Goal: Obtain resource: Obtain resource

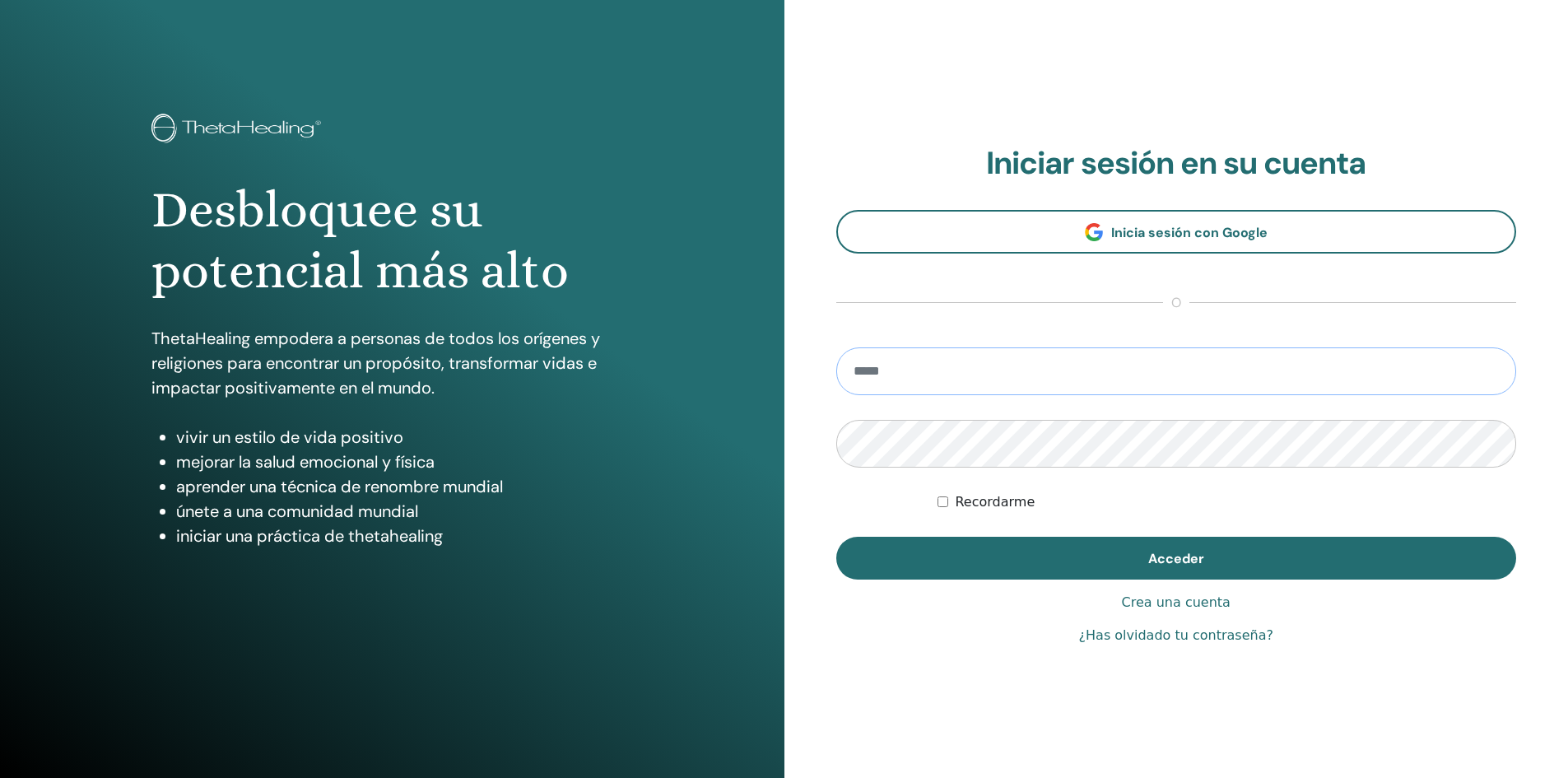
type input "**********"
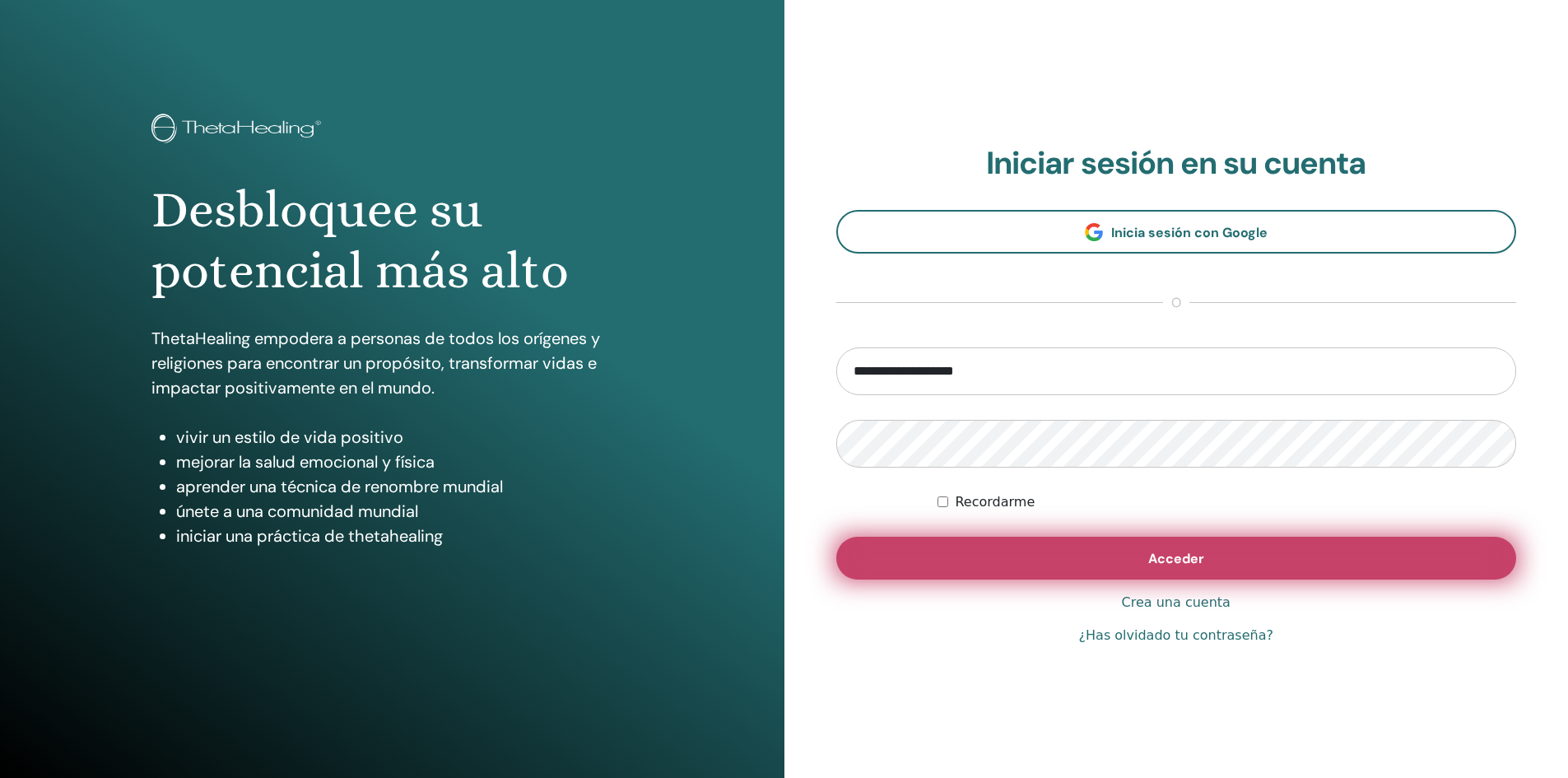
click at [1101, 545] on button "Acceder" at bounding box center [1177, 557] width 681 height 43
click at [1186, 561] on span "Acceder" at bounding box center [1176, 558] width 56 height 18
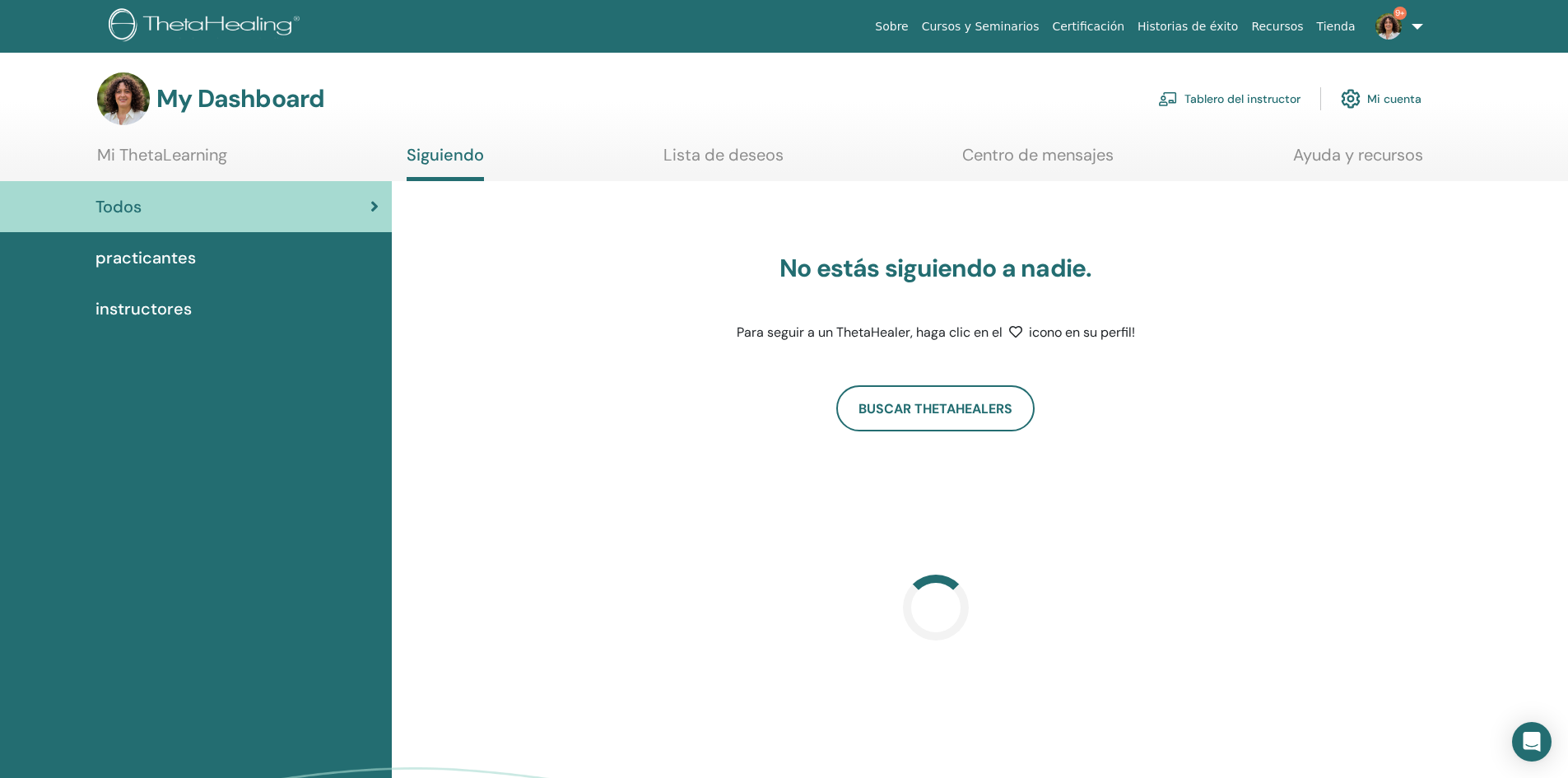
click at [1222, 103] on link "Tablero del instructor" at bounding box center [1229, 98] width 143 height 36
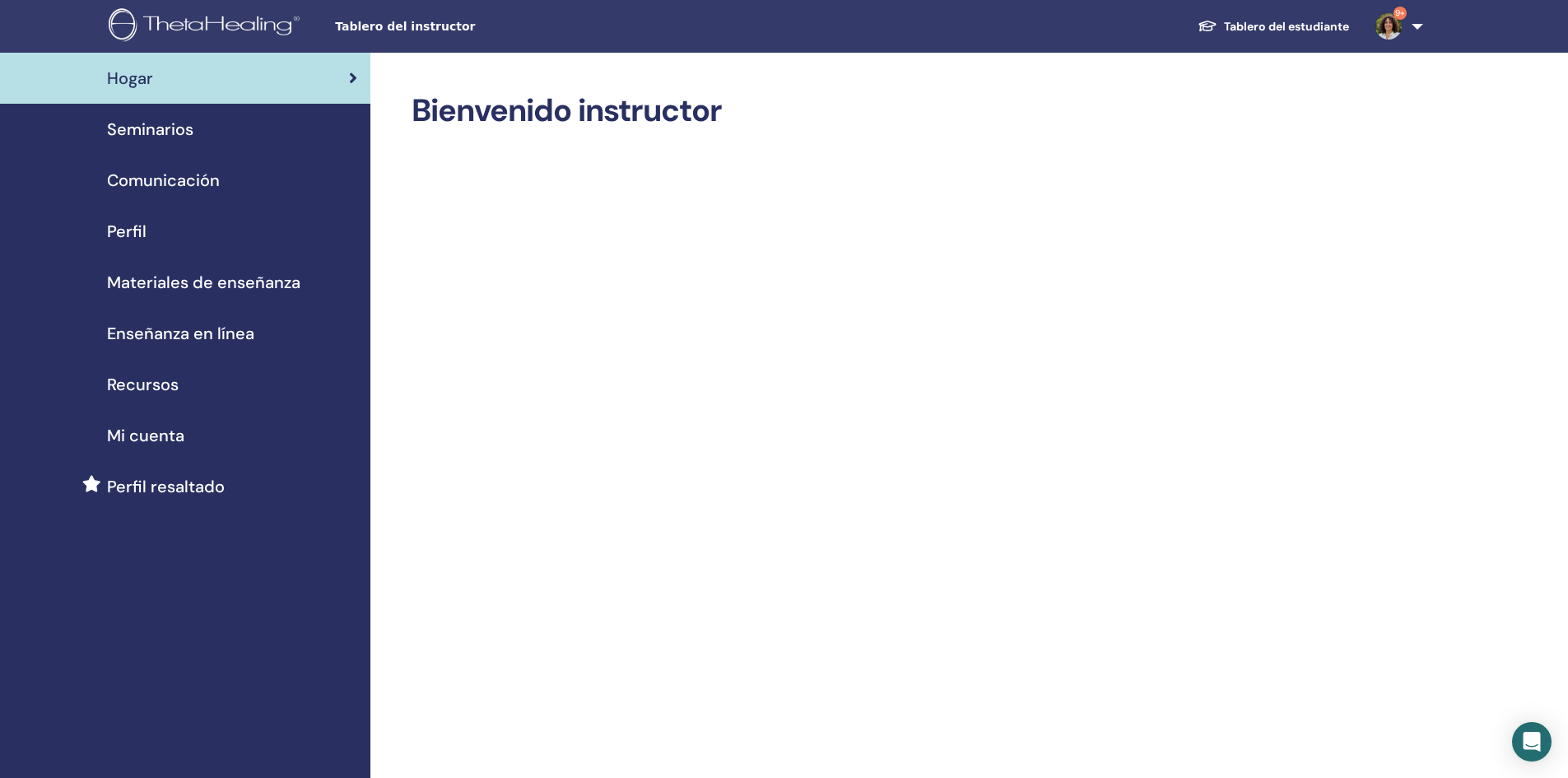
click at [173, 280] on span "Materiales de enseñanza" at bounding box center [204, 283] width 193 height 25
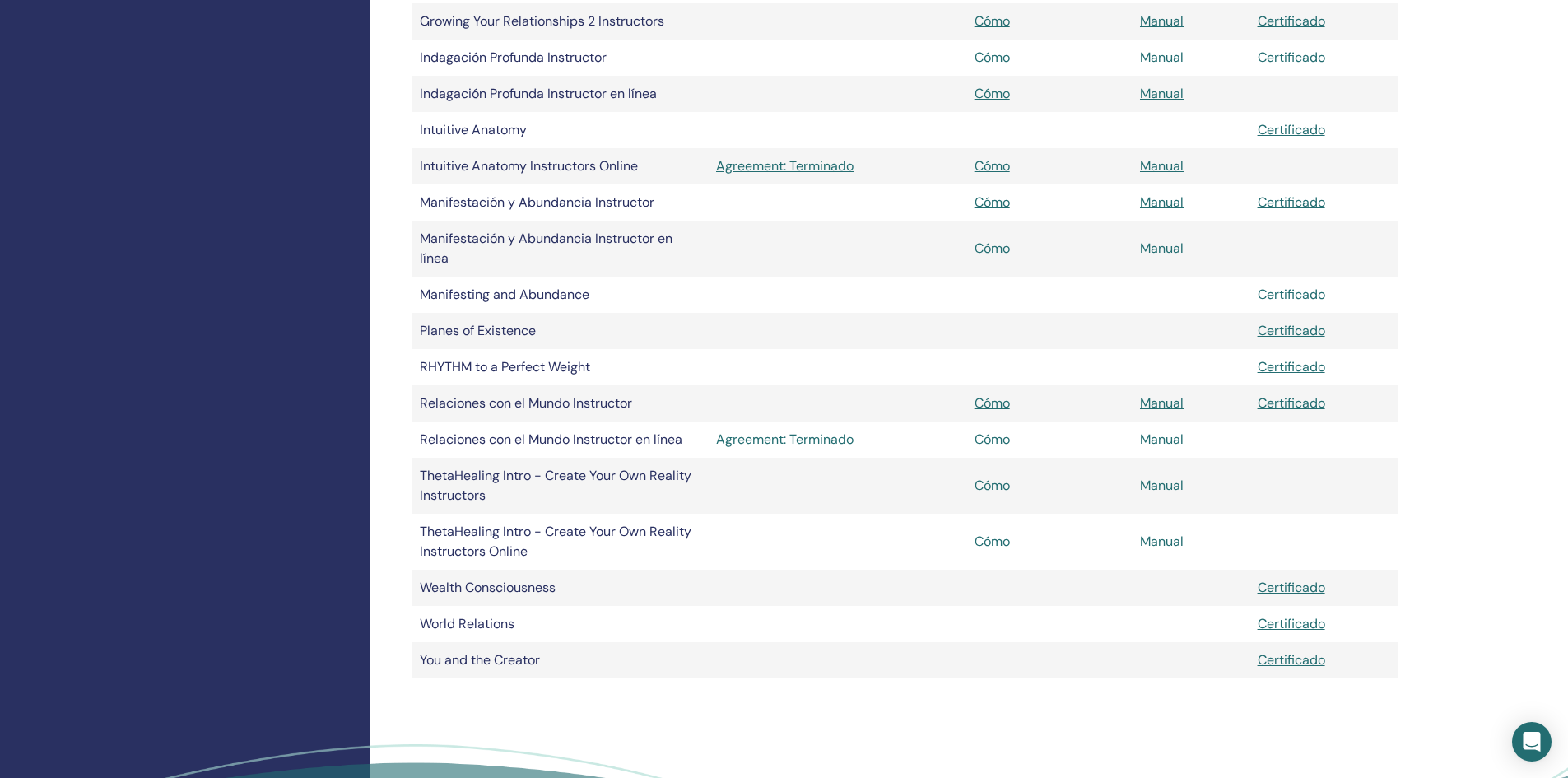
scroll to position [1070, 0]
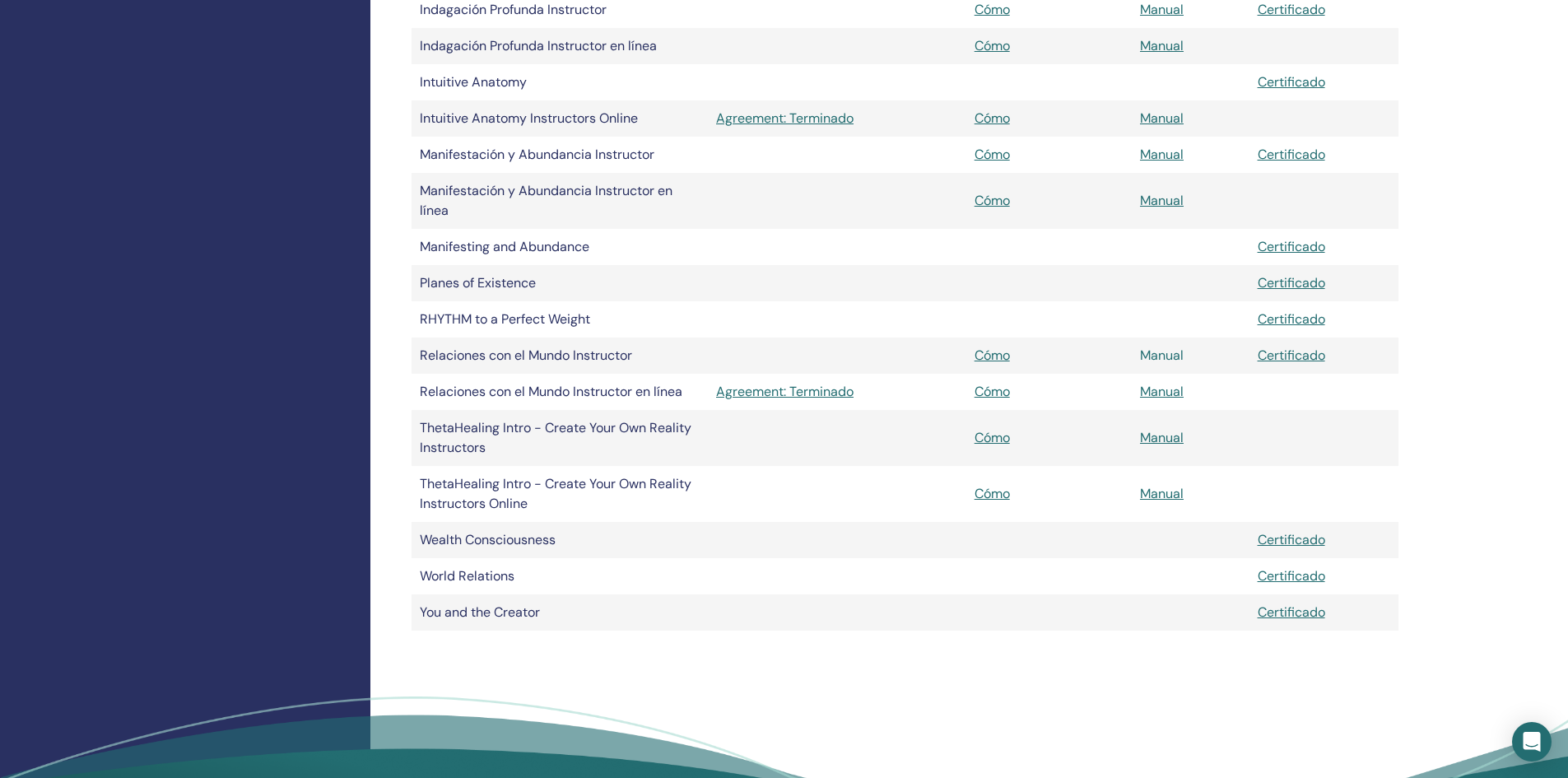
click at [1154, 354] on link "Manual" at bounding box center [1162, 354] width 43 height 18
